Goal: Book appointment/travel/reservation

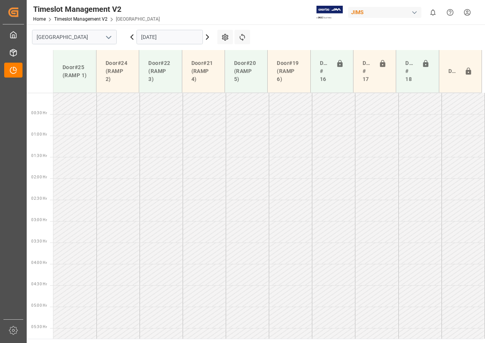
scroll to position [225, 0]
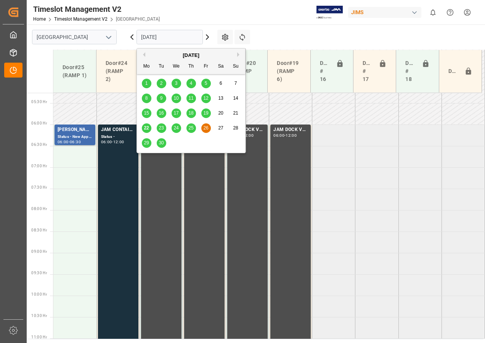
click at [145, 37] on input "[DATE]" at bounding box center [170, 37] width 66 height 15
click at [158, 127] on div "23" at bounding box center [162, 128] width 10 height 9
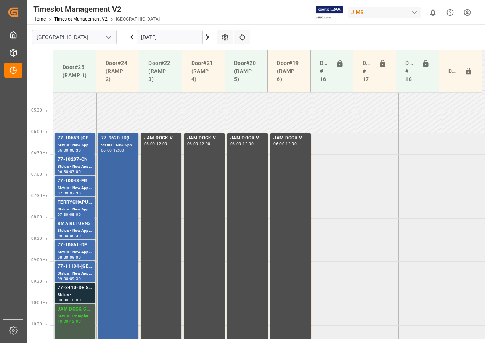
scroll to position [266, 0]
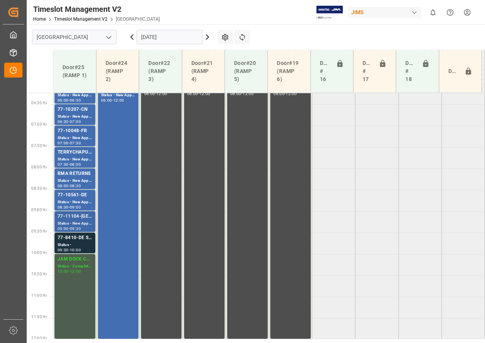
click at [78, 216] on div "77-11104-[GEOGRAPHIC_DATA]" at bounding box center [75, 217] width 35 height 8
click at [81, 241] on div "77-8410-DE SHIP#/M" at bounding box center [75, 238] width 35 height 8
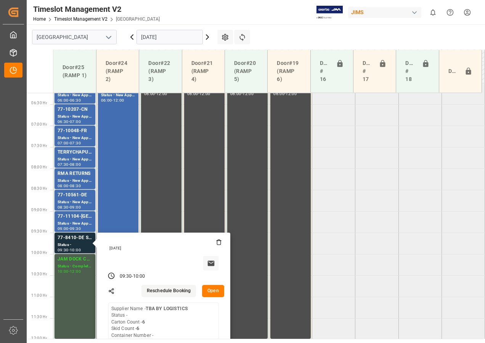
click at [212, 288] on button "Open" at bounding box center [213, 291] width 22 height 12
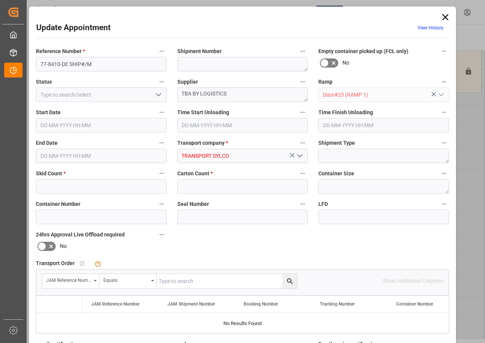
type input "6"
type input "[DATE] 09:30"
type input "[DATE] 10:00"
type input "[DATE] 16:15"
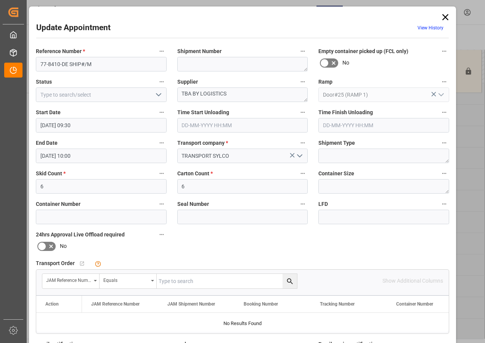
click at [190, 277] on input "text" at bounding box center [227, 281] width 140 height 15
type input "77-8410-de"
click at [290, 279] on icon "search button" at bounding box center [290, 281] width 6 height 6
click at [189, 65] on textarea at bounding box center [242, 64] width 131 height 15
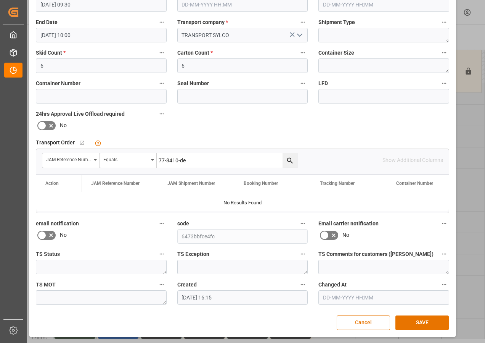
scroll to position [121, 0]
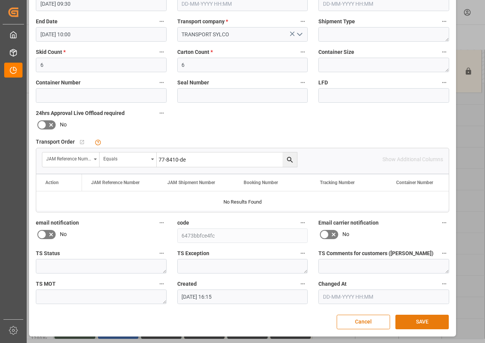
type textarea "TBA BY LOGISTICS"
click at [416, 322] on button "SAVE" at bounding box center [422, 321] width 53 height 15
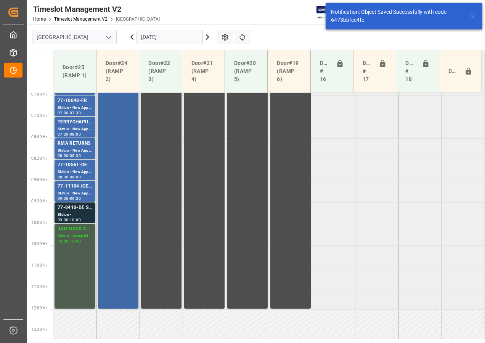
scroll to position [239, 0]
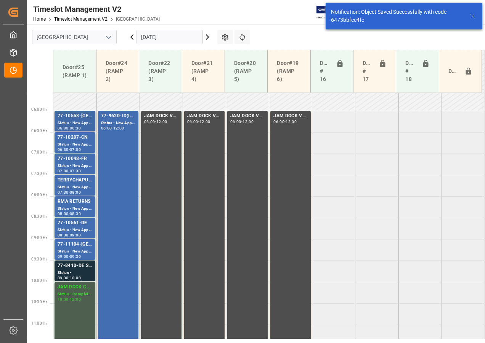
click at [78, 116] on div "77-10553-[GEOGRAPHIC_DATA]" at bounding box center [75, 116] width 35 height 8
click at [76, 141] on div "Status - New Appointment" at bounding box center [75, 144] width 35 height 6
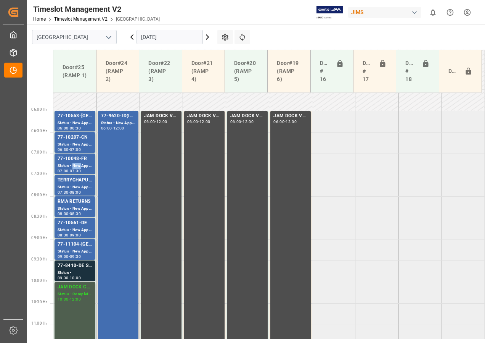
click at [74, 164] on div "Status - New Appointment" at bounding box center [75, 166] width 35 height 6
click at [77, 225] on div "77-10561-DE" at bounding box center [75, 223] width 35 height 8
click at [76, 225] on div "77-10561-DE" at bounding box center [75, 223] width 35 height 8
click at [74, 244] on div "77-11104-[GEOGRAPHIC_DATA]" at bounding box center [75, 244] width 35 height 8
click at [76, 264] on div "77-8410-DE SHIP#/M" at bounding box center [75, 266] width 35 height 8
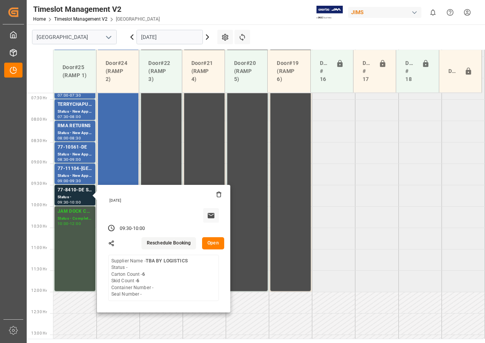
scroll to position [315, 0]
click at [148, 35] on input "[DATE]" at bounding box center [170, 37] width 66 height 15
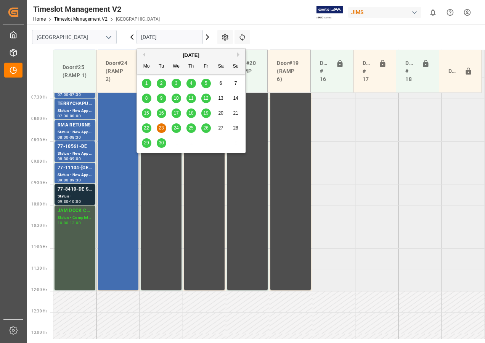
click at [175, 128] on span "24" at bounding box center [176, 127] width 5 height 5
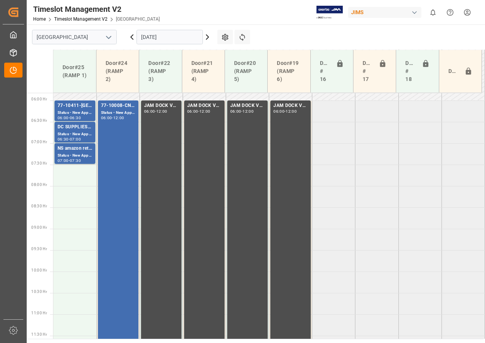
scroll to position [194, 0]
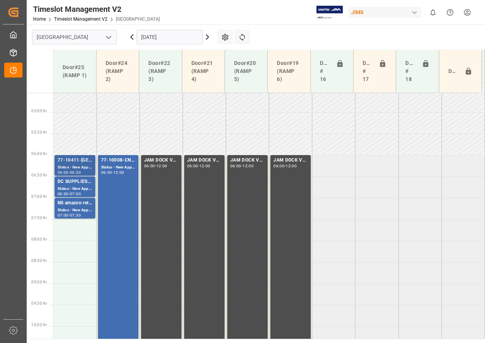
click at [77, 161] on div "77-10411-[GEOGRAPHIC_DATA]" at bounding box center [75, 160] width 35 height 8
click at [152, 37] on input "[DATE]" at bounding box center [170, 37] width 66 height 15
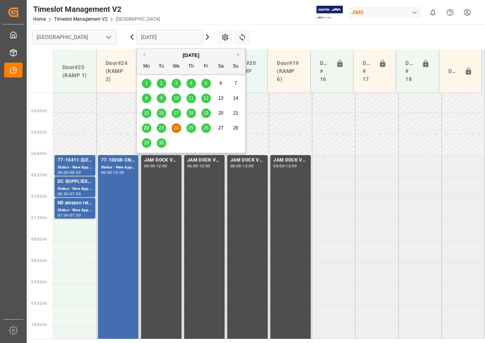
click at [191, 130] on span "25" at bounding box center [191, 127] width 5 height 5
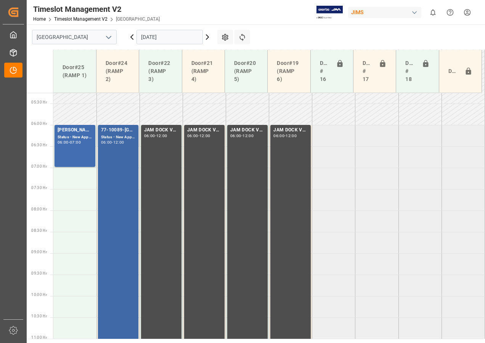
scroll to position [224, 0]
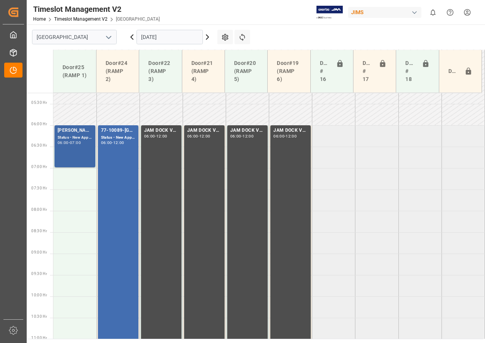
click at [77, 141] on div "07:00" at bounding box center [75, 142] width 11 height 3
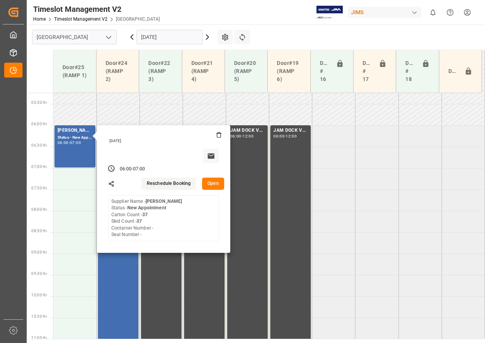
click at [162, 39] on input "[DATE]" at bounding box center [170, 37] width 66 height 15
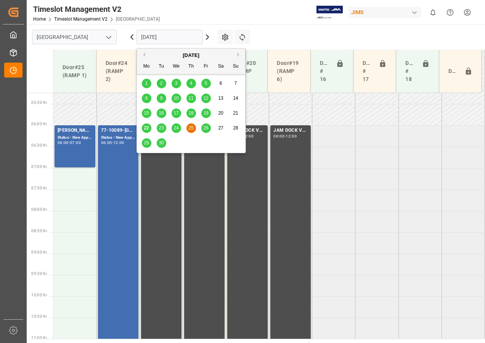
click at [207, 130] on span "26" at bounding box center [205, 127] width 5 height 5
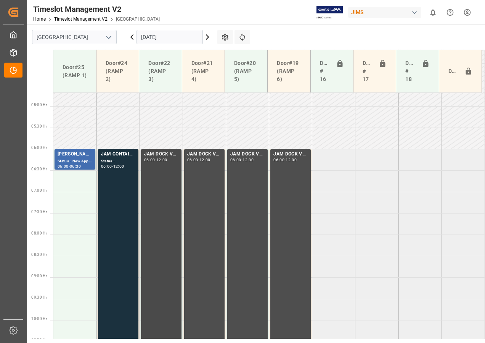
scroll to position [152, 0]
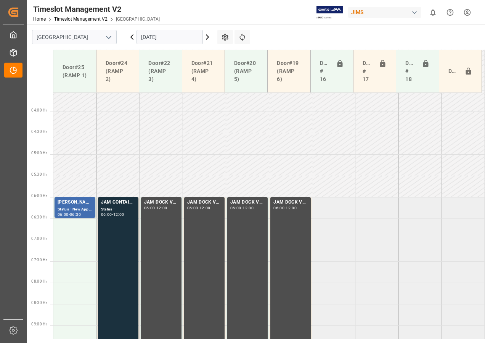
click at [149, 40] on input "[DATE]" at bounding box center [170, 37] width 66 height 15
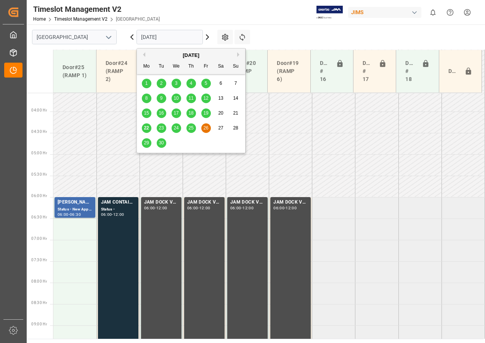
click at [158, 129] on div "23" at bounding box center [162, 128] width 10 height 9
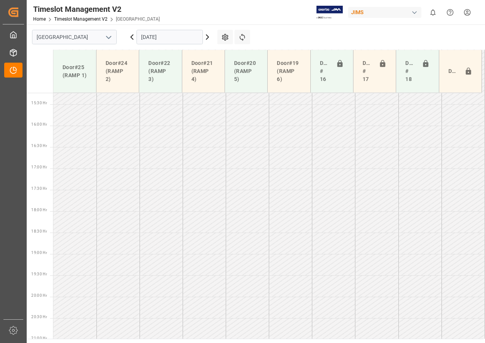
scroll to position [652, 0]
